Goal: Task Accomplishment & Management: Complete application form

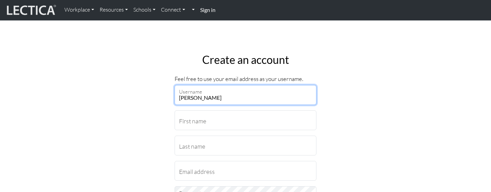
click at [231, 101] on input "Richard" at bounding box center [246, 95] width 142 height 20
type input "[PERSON_NAME]"
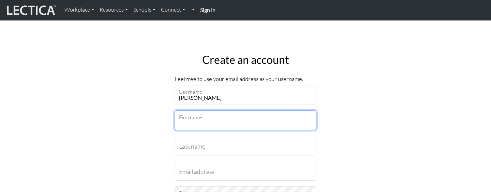
type input "r"
type input "Richard"
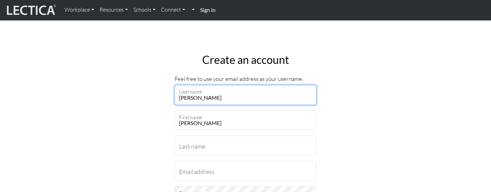
drag, startPoint x: 226, startPoint y: 98, endPoint x: 104, endPoint y: 97, distance: 122.2
type input "rccdavies"
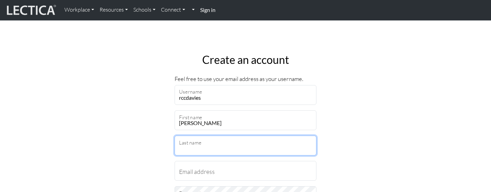
click at [192, 146] on input "Last name" at bounding box center [246, 146] width 142 height 20
type input "Davies"
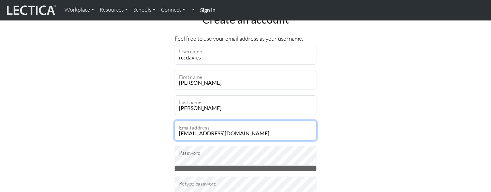
scroll to position [39, 0]
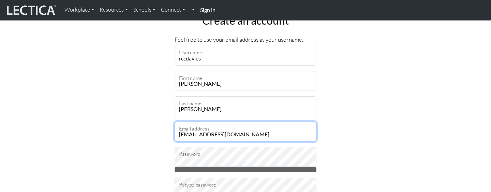
type input "rccdavies@gmail.com"
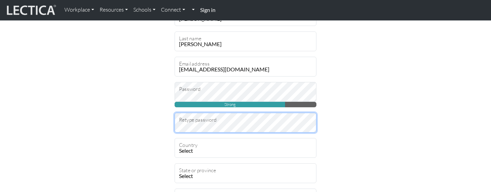
scroll to position [109, 0]
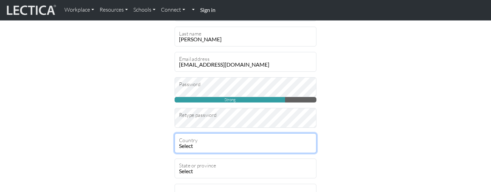
click at [208, 143] on select "Select Afghanistan A…land Islands Albania Algeria American Samoa Andorra Angola…" at bounding box center [246, 143] width 142 height 20
select select "168"
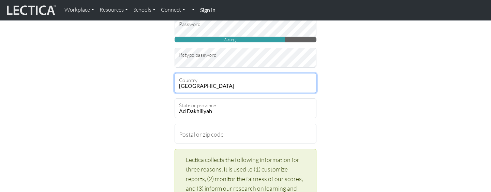
scroll to position [172, 0]
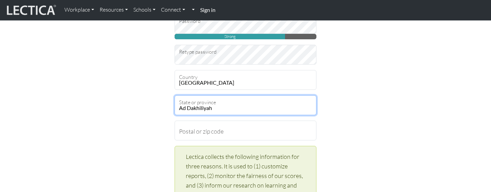
click at [240, 105] on select "Ad Dakhiliyah Al Batinah Al Wusta Ash Sharqiyah Az Zahirah Masqat Musandam Zufar" at bounding box center [246, 105] width 142 height 20
select select "7994"
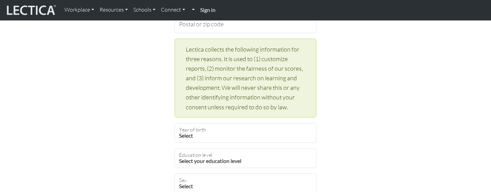
scroll to position [282, 0]
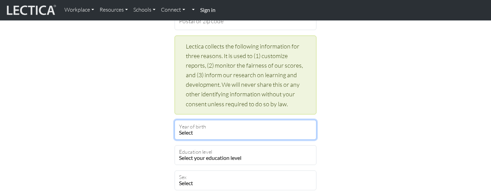
click at [254, 133] on select "Select 2019 2018 2017 2016 2015 2014 2013 2012 2011 2010 2009 2008 2007 2006 20…" at bounding box center [246, 130] width 142 height 20
select select "1982"
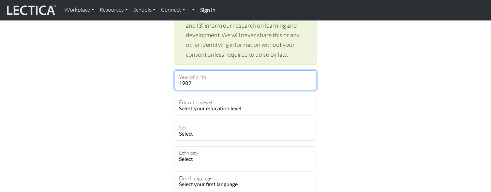
scroll to position [335, 0]
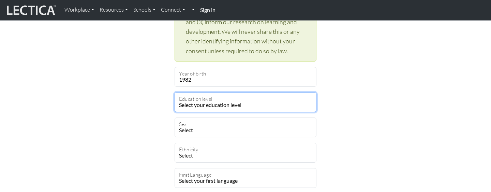
click at [274, 103] on select "Select your education level toddler pre-pre-pre-k pre-pre-k pre-k Kindergarten …" at bounding box center [246, 102] width 142 height 20
select select "22"
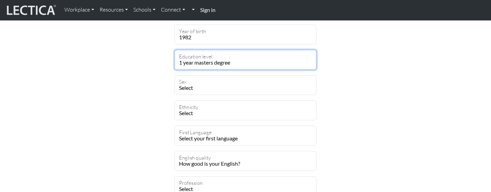
scroll to position [379, 0]
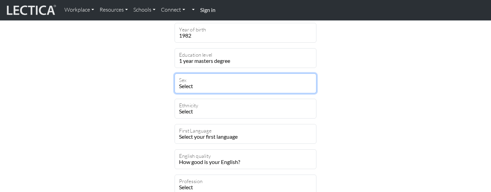
click at [222, 85] on select "Select Male Female Binary Non-binary Opt out" at bounding box center [246, 83] width 142 height 20
select select "male"
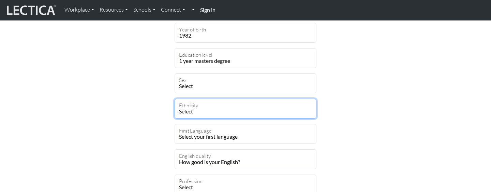
click at [213, 110] on select "Select African Asian Black Carribean Caucasian Central American Eurasian Indian…" at bounding box center [246, 109] width 142 height 20
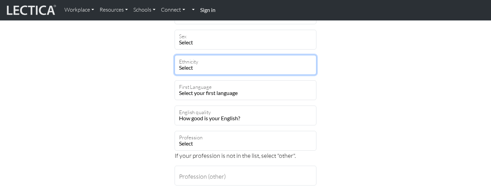
scroll to position [493, 0]
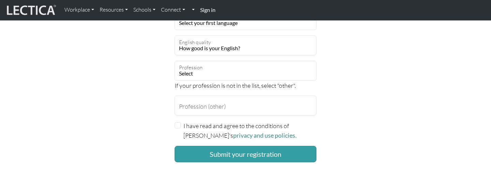
select select "101"
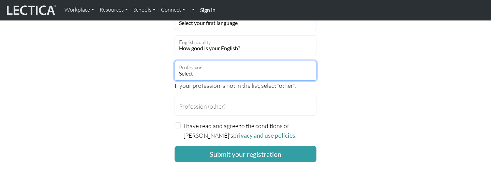
click at [219, 73] on select "Select academic accounting/finance administration arts: performing arts: visual…" at bounding box center [246, 71] width 142 height 20
select select "92"
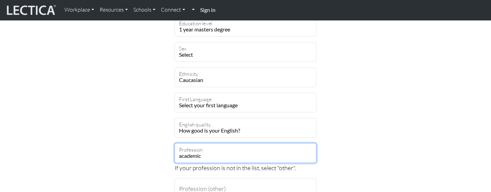
scroll to position [409, 0]
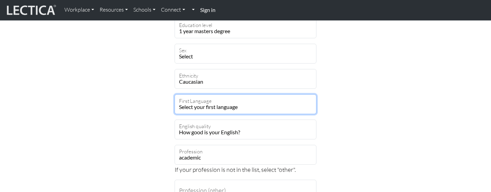
click at [225, 105] on select "Select your first language Abkhazian Achinese Acoli Adangme Adyghe Afar Afrihil…" at bounding box center [246, 104] width 142 height 20
select select "1927"
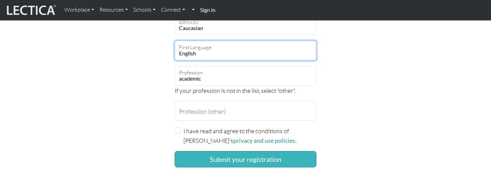
scroll to position [470, 0]
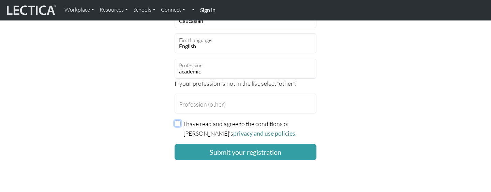
click at [180, 122] on input "I have read and agree to the conditions of Lectica's privacy and use policies." at bounding box center [178, 123] width 6 height 6
checkbox input "true"
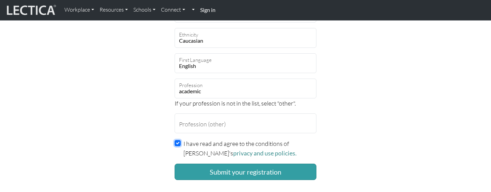
scroll to position [474, 0]
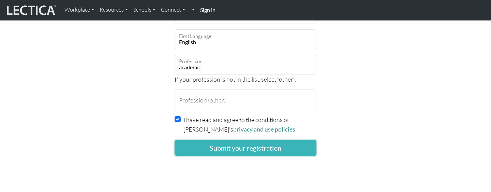
click at [231, 148] on button "Submit your registration" at bounding box center [246, 148] width 142 height 16
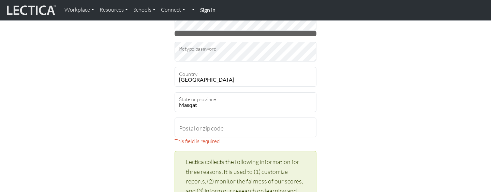
scroll to position [176, 0]
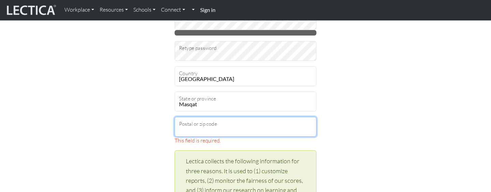
click at [223, 127] on input "Postal or zip code" at bounding box center [246, 127] width 142 height 20
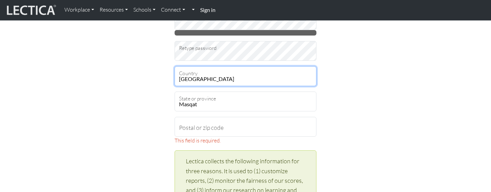
click at [186, 81] on select "Select Afghanistan A…land Islands Albania Algeria American Samoa Andorra Angola…" at bounding box center [246, 76] width 142 height 20
select select "236"
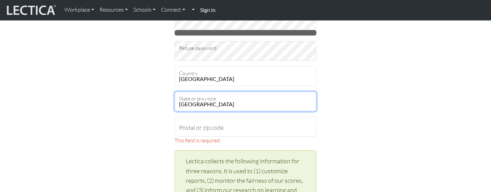
click at [206, 103] on select "Aberdeen City Aberdeenshire Angus Antrim Ards Argyll and Bute Armagh Ballymena …" at bounding box center [246, 101] width 142 height 20
select select "3167"
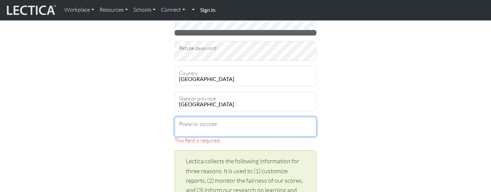
click at [210, 129] on input "Postal or zip code" at bounding box center [246, 127] width 142 height 20
type input "PL8 1BQ"
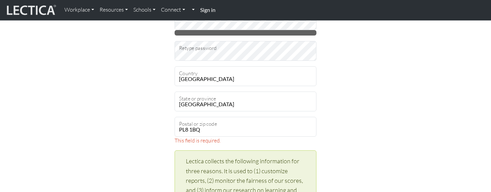
click at [363, 133] on div "Create an account Feel free to use your email address as your username. rccdavi…" at bounding box center [245, 170] width 451 height 596
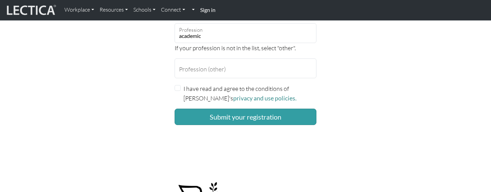
scroll to position [522, 0]
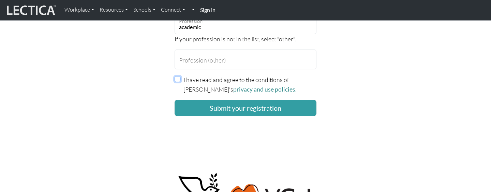
click at [181, 79] on input "I have read and agree to the conditions of Lectica's privacy and use policies." at bounding box center [178, 79] width 6 height 6
checkbox input "true"
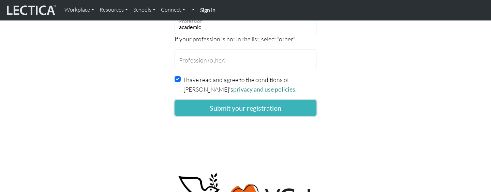
click at [189, 104] on button "Submit your registration" at bounding box center [246, 108] width 142 height 16
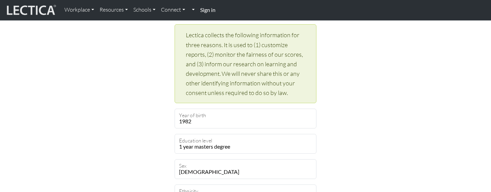
scroll to position [455, 0]
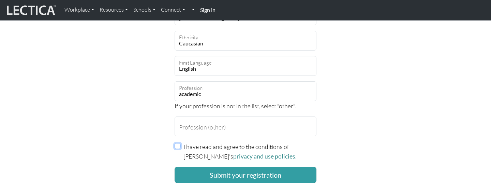
click at [179, 145] on input "I have read and agree to the conditions of [PERSON_NAME]'s privacy and use poli…" at bounding box center [178, 146] width 6 height 6
checkbox input "true"
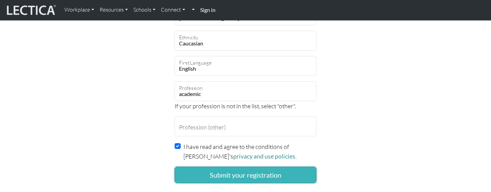
click at [196, 172] on button "Submit your registration" at bounding box center [246, 175] width 142 height 16
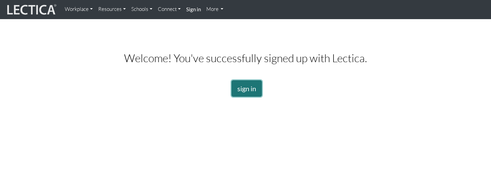
click at [236, 80] on link "sign in" at bounding box center [247, 88] width 30 height 16
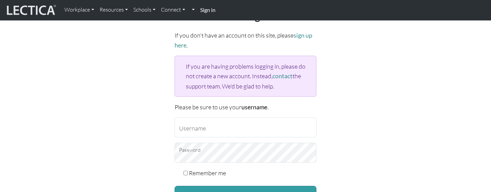
scroll to position [46, 0]
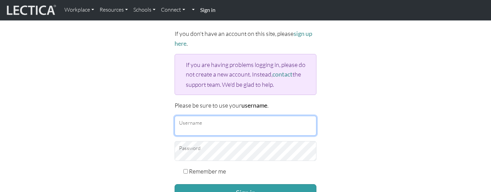
click at [237, 122] on input "Username" at bounding box center [246, 126] width 142 height 20
type input "rccdavies"
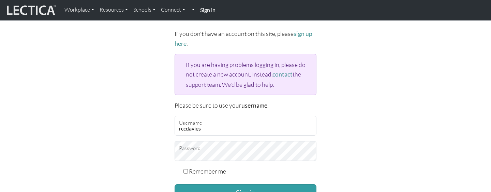
click at [202, 168] on label "Remember me" at bounding box center [207, 171] width 37 height 10
click at [188, 169] on input "Remember me" at bounding box center [186, 171] width 4 height 4
checkbox input "true"
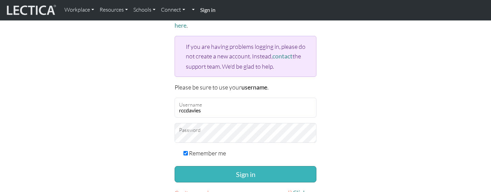
scroll to position [71, 0]
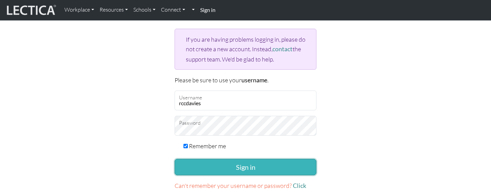
click at [208, 168] on button "Sign in" at bounding box center [246, 167] width 142 height 16
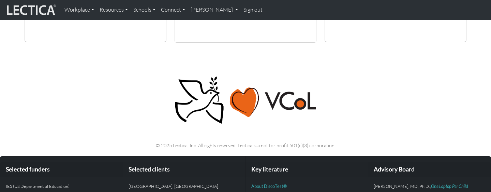
scroll to position [23, 0]
